Goal: Task Accomplishment & Management: Manage account settings

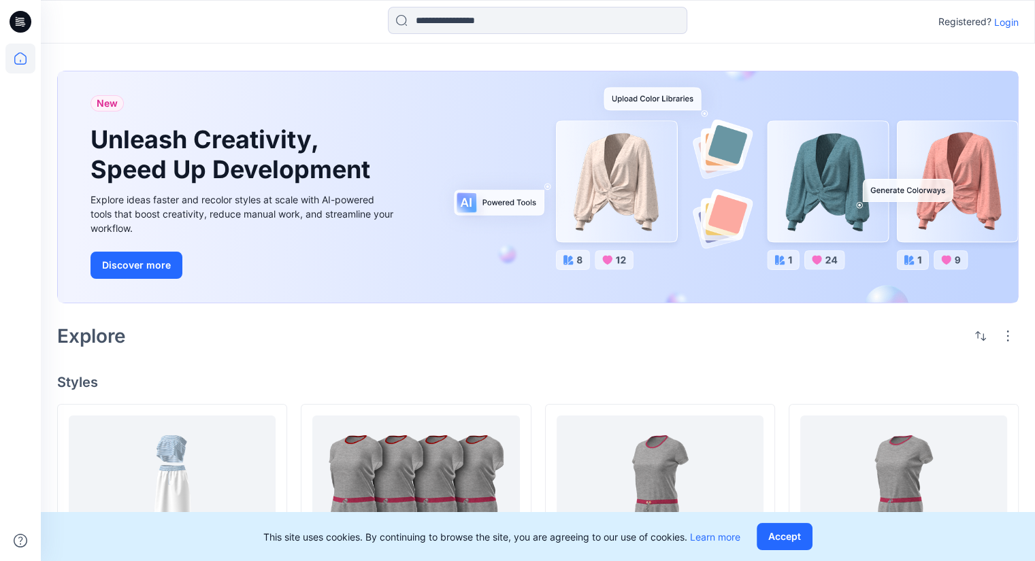
click at [1003, 15] on p "Login" at bounding box center [1006, 22] width 24 height 14
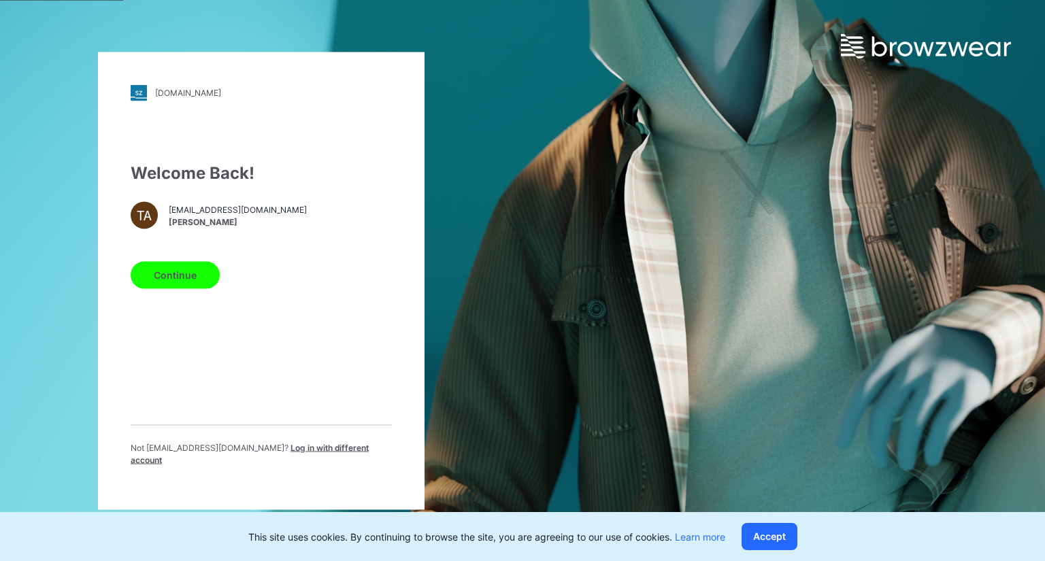
click at [187, 278] on button "Continue" at bounding box center [175, 274] width 89 height 27
